Goal: Task Accomplishment & Management: Complete application form

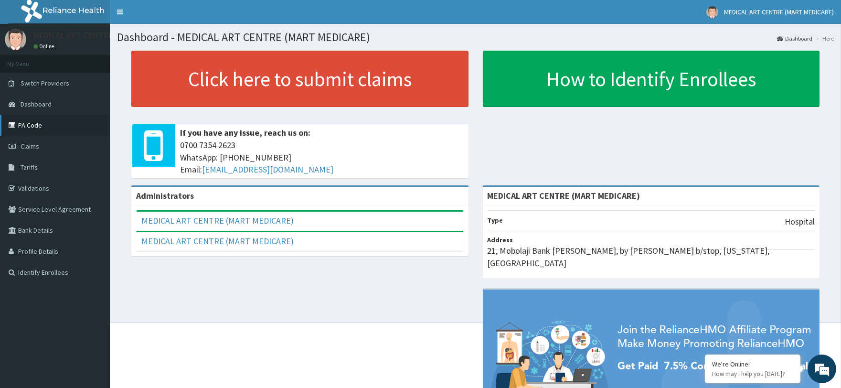
click at [35, 126] on link "PA Code" at bounding box center [55, 125] width 110 height 21
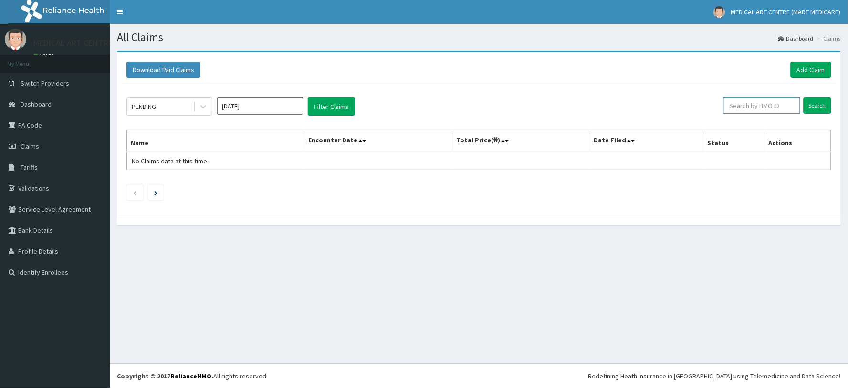
click at [749, 107] on input "text" at bounding box center [762, 105] width 77 height 16
paste input "PA/1A31F2"
type input "PA/1A31F2"
click at [816, 104] on input "Search" at bounding box center [818, 105] width 28 height 16
click at [792, 108] on icon at bounding box center [791, 105] width 7 height 7
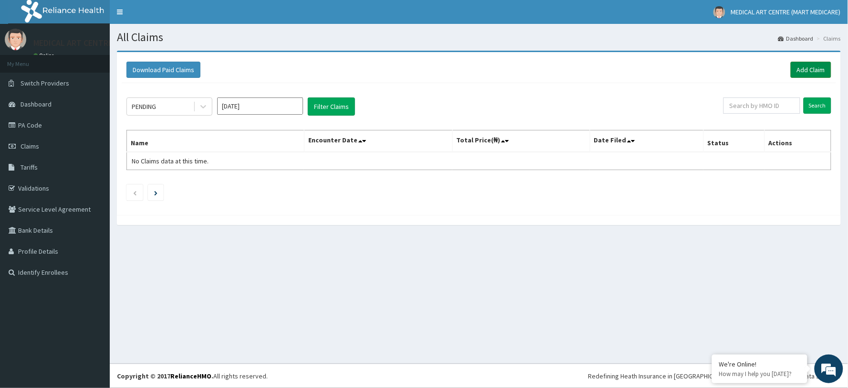
click at [807, 68] on link "Add Claim" at bounding box center [811, 70] width 41 height 16
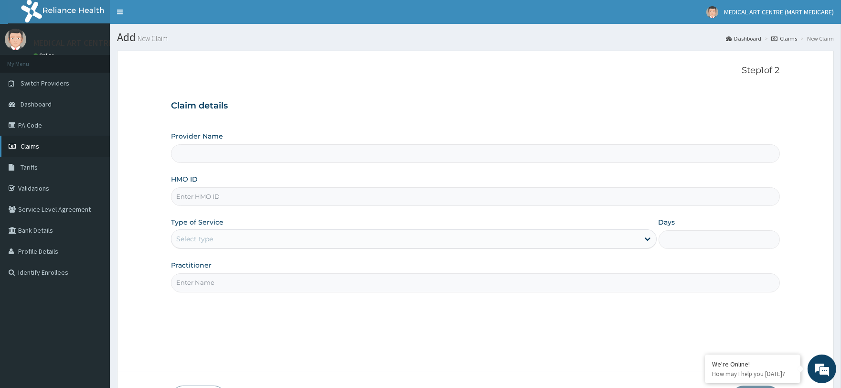
click at [35, 145] on span "Claims" at bounding box center [30, 146] width 19 height 9
type input "MEDICAL ART CENTRE (MART MEDICARE)"
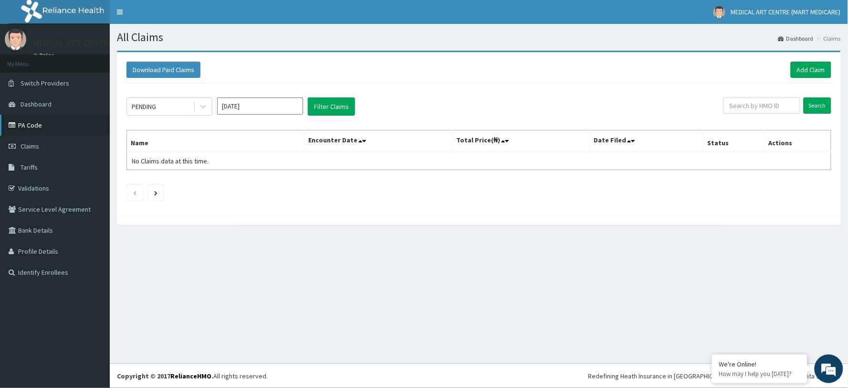
click at [34, 117] on link "PA Code" at bounding box center [55, 125] width 110 height 21
click at [758, 109] on input "text" at bounding box center [762, 105] width 77 height 16
paste input "NKK/10051/A PA/1A31F2"
type input "NKK/10051/A"
click at [815, 106] on input "Search" at bounding box center [818, 105] width 28 height 16
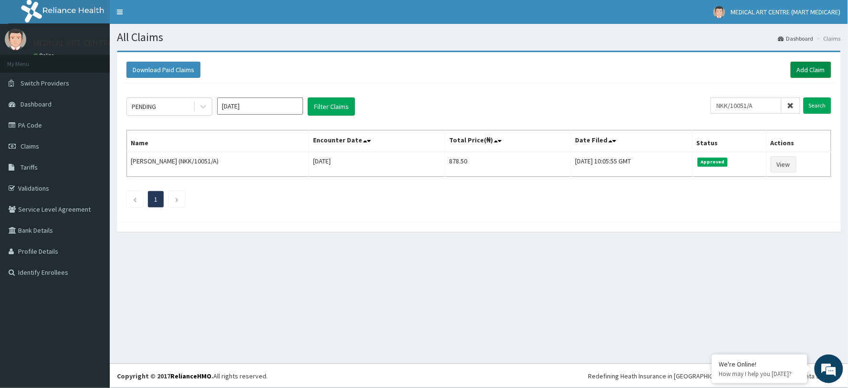
click at [802, 68] on link "Add Claim" at bounding box center [811, 70] width 41 height 16
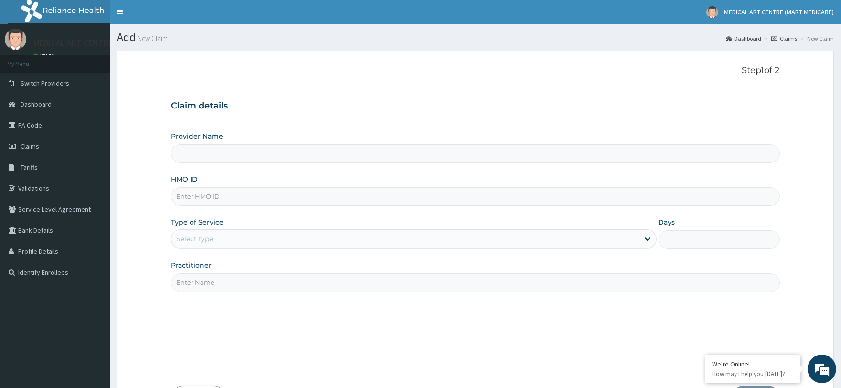
click at [227, 201] on input "HMO ID" at bounding box center [475, 196] width 608 height 19
paste input "NKK/10051/A PA/1A31F2"
type input "NKK/10051/A P"
type input "MEDICAL ART CENTRE (MART MEDICARE)"
type input "NKK/10051/A"
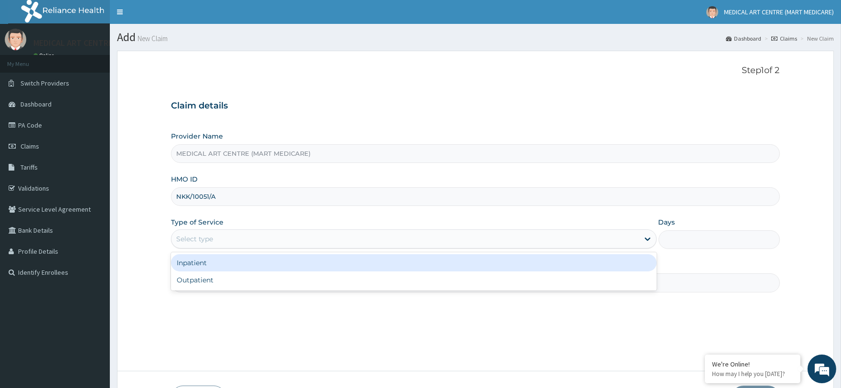
click at [297, 231] on div "Select type" at bounding box center [413, 238] width 485 height 19
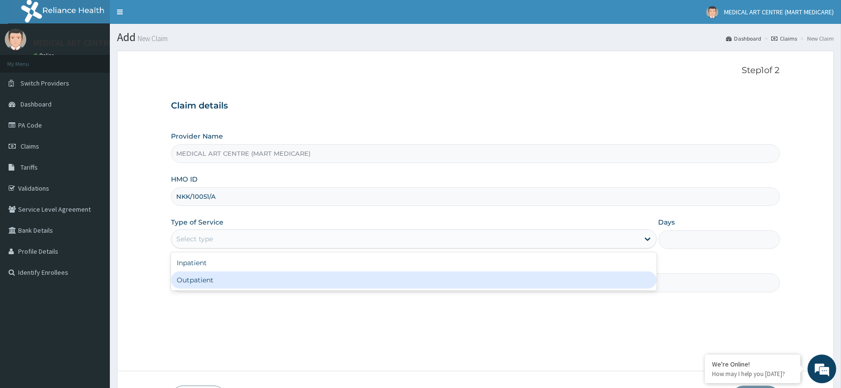
click at [237, 273] on div "Outpatient" at bounding box center [413, 279] width 485 height 17
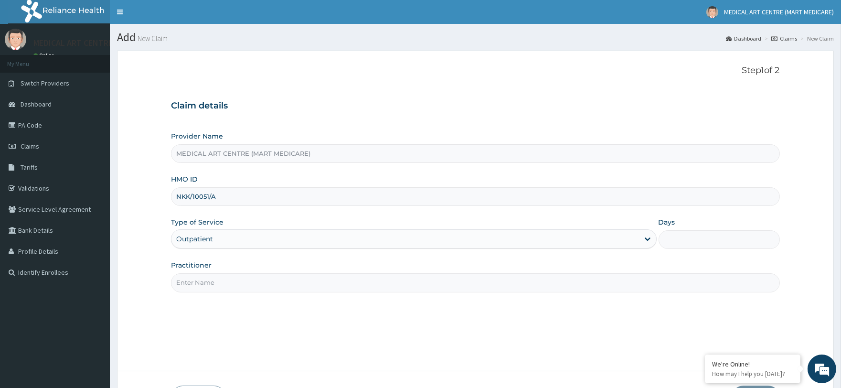
type input "1"
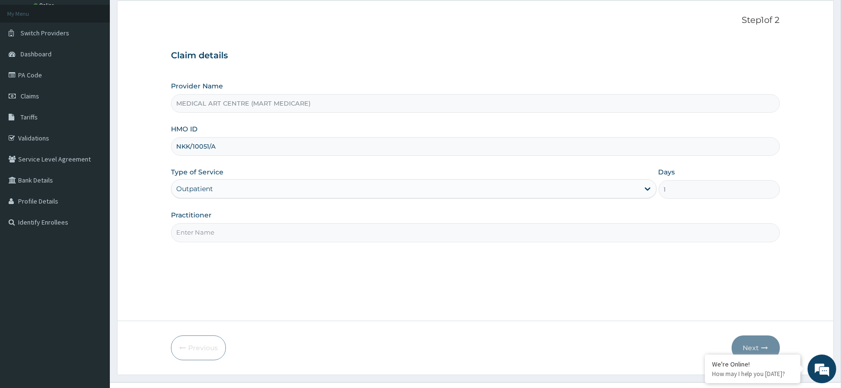
scroll to position [69, 0]
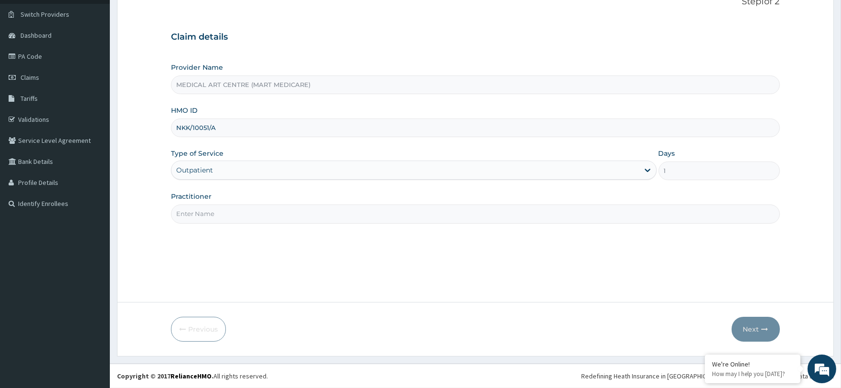
click at [244, 214] on input "Practitioner" at bounding box center [475, 213] width 608 height 19
type input "DR OLUSHOLA"
click at [747, 328] on button "Next" at bounding box center [755, 329] width 48 height 25
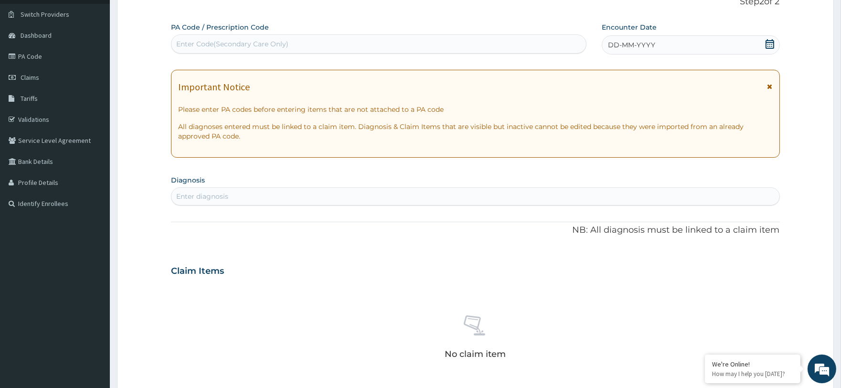
click at [247, 36] on div "Enter Code(Secondary Care Only)" at bounding box center [378, 43] width 414 height 15
paste input "NKK/10051/A PA/1A31F2"
type input "PA/1A31F2"
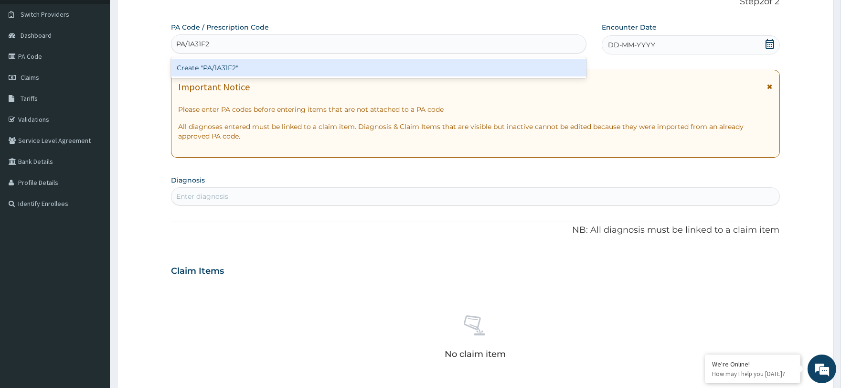
click at [267, 66] on div "Create "PA/1A31F2"" at bounding box center [378, 67] width 415 height 17
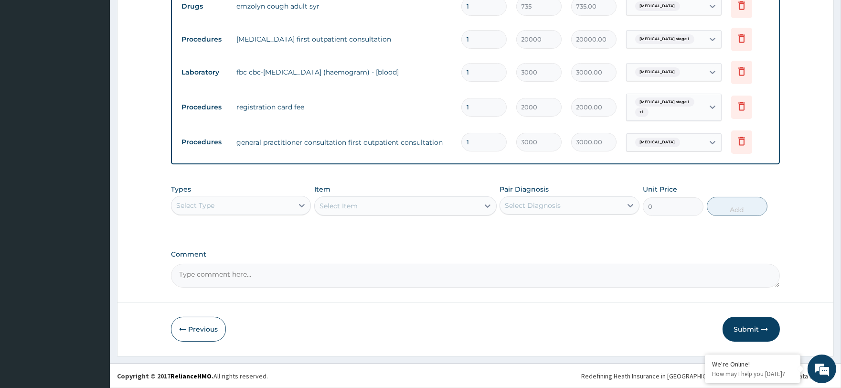
scroll to position [524, 0]
click at [227, 203] on div "Select Type" at bounding box center [232, 205] width 122 height 15
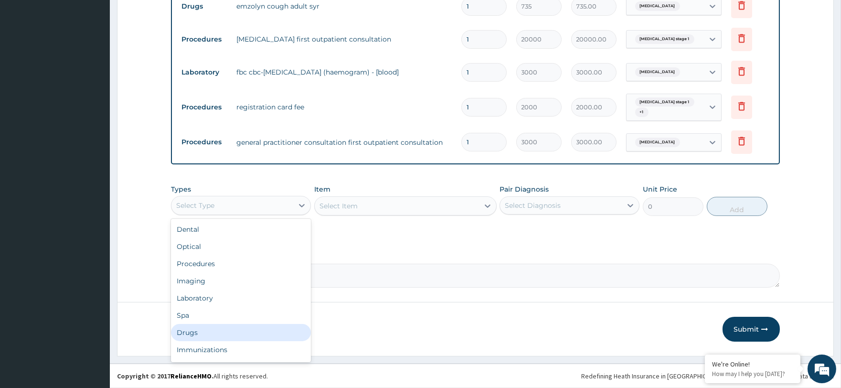
click at [207, 332] on div "Drugs" at bounding box center [241, 332] width 140 height 17
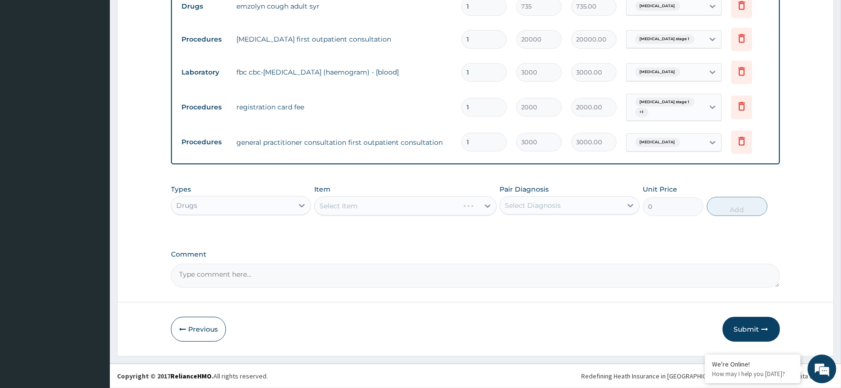
click at [368, 202] on div "Select Item" at bounding box center [405, 205] width 182 height 19
click at [766, 327] on icon "button" at bounding box center [765, 329] width 7 height 7
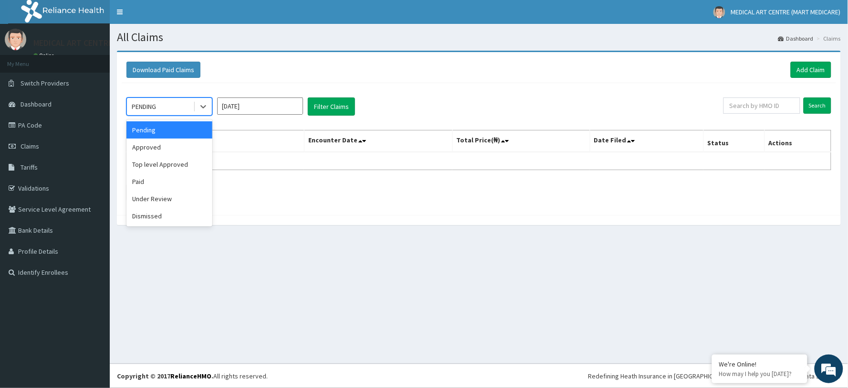
click at [192, 106] on div "PENDING" at bounding box center [160, 106] width 66 height 15
click at [167, 150] on div "Approved" at bounding box center [170, 146] width 86 height 17
click at [338, 103] on button "Filter Claims" at bounding box center [331, 106] width 47 height 18
